Goal: Navigation & Orientation: Find specific page/section

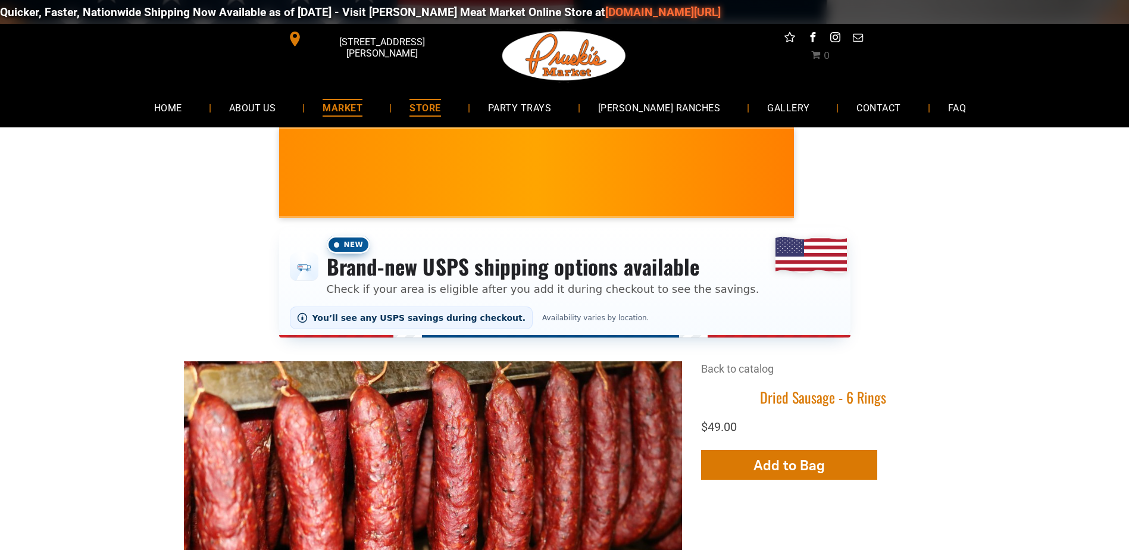
click at [363, 103] on span "MARKET" at bounding box center [343, 107] width 40 height 17
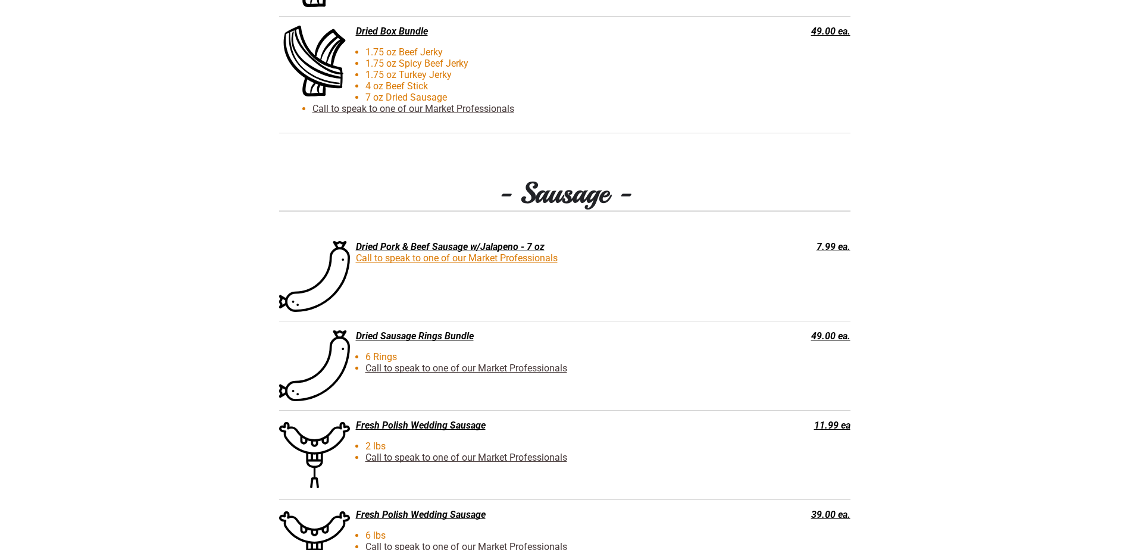
scroll to position [1607, 0]
